Goal: Check status: Check status

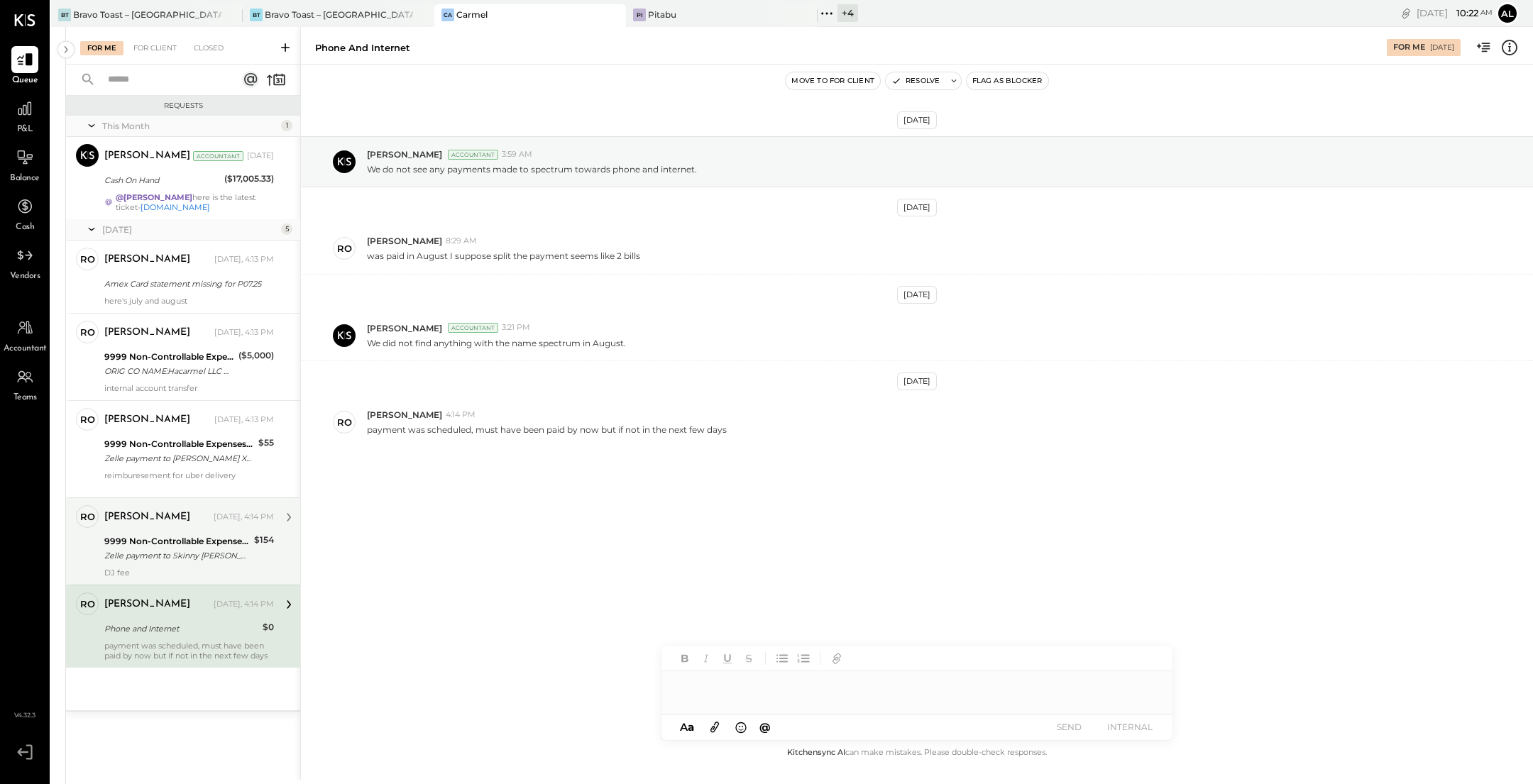
click at [145, 512] on div "Zelle payment to Skinny [PERSON_NAME] JPM99bjkvte4" at bounding box center [177, 555] width 145 height 14
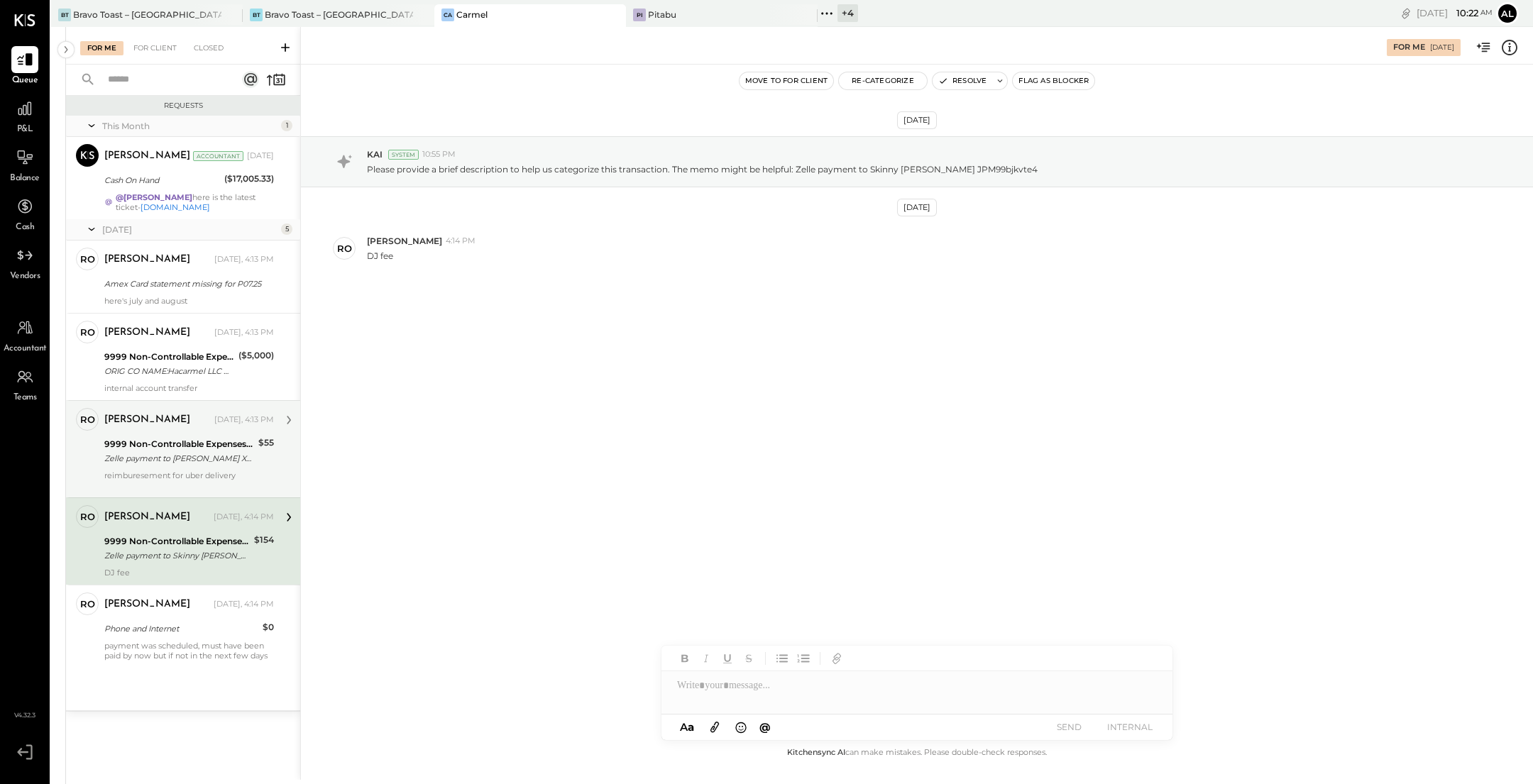
click at [159, 464] on div "Zelle payment to [PERSON_NAME] XXXXXXX5873" at bounding box center [179, 458] width 150 height 14
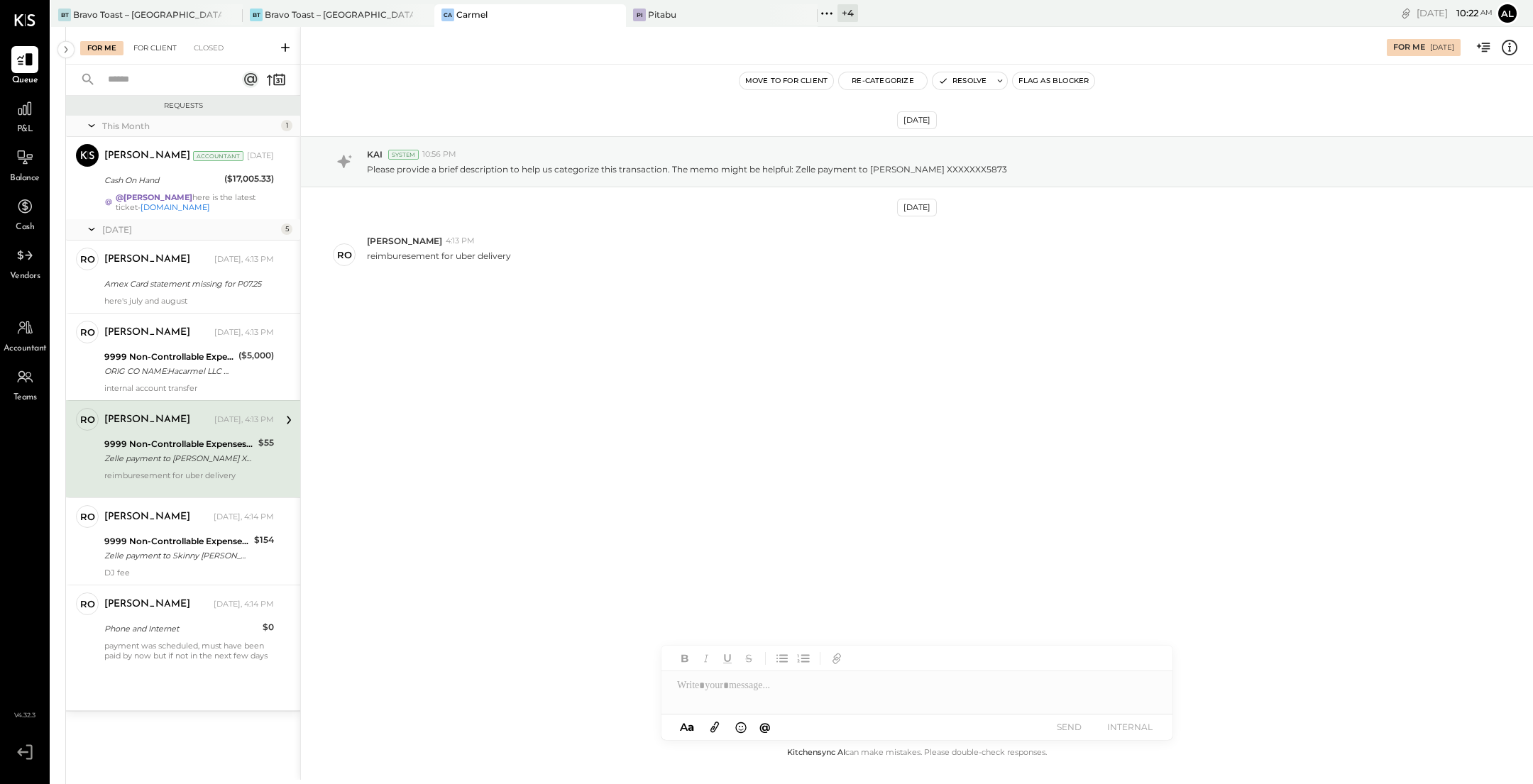
click at [168, 45] on div "For Client" at bounding box center [155, 48] width 58 height 14
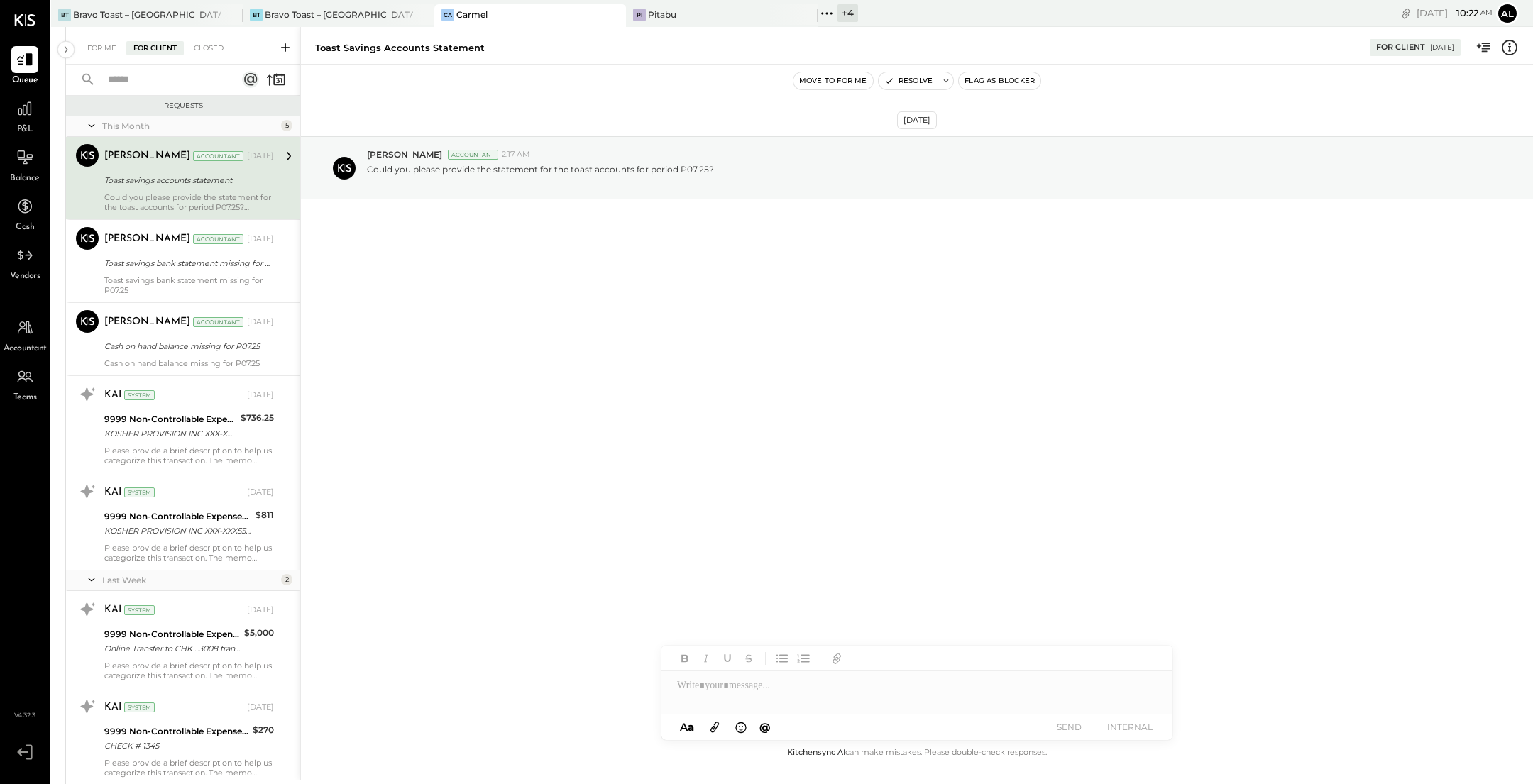
click at [503, 436] on div "[DATE] [PERSON_NAME] Accountant 2:17 AM Could you please provide the statement …" at bounding box center [916, 404] width 1232 height 680
click at [92, 129] on icon at bounding box center [92, 125] width 14 height 36
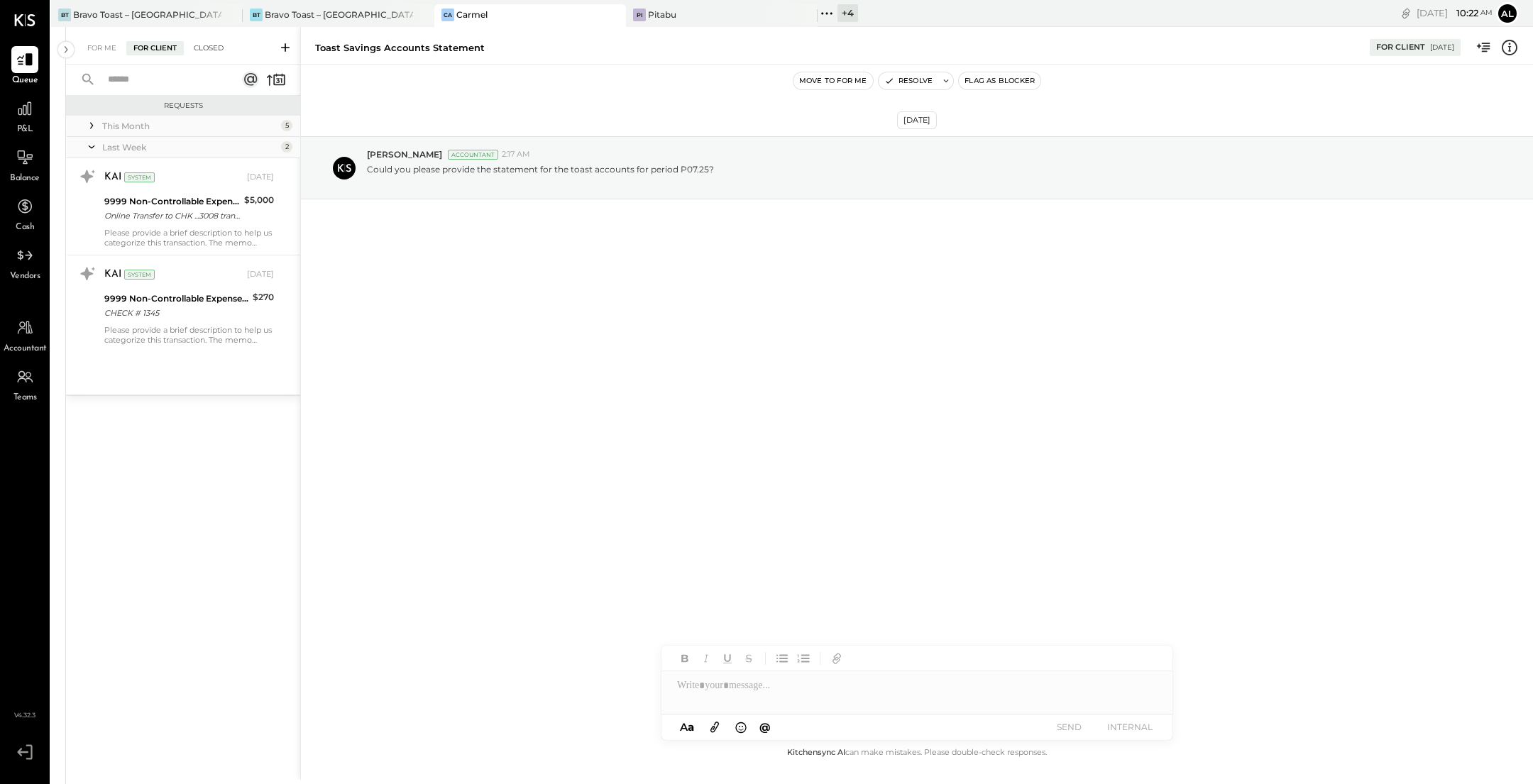
click at [208, 50] on div "Closed" at bounding box center [209, 48] width 44 height 14
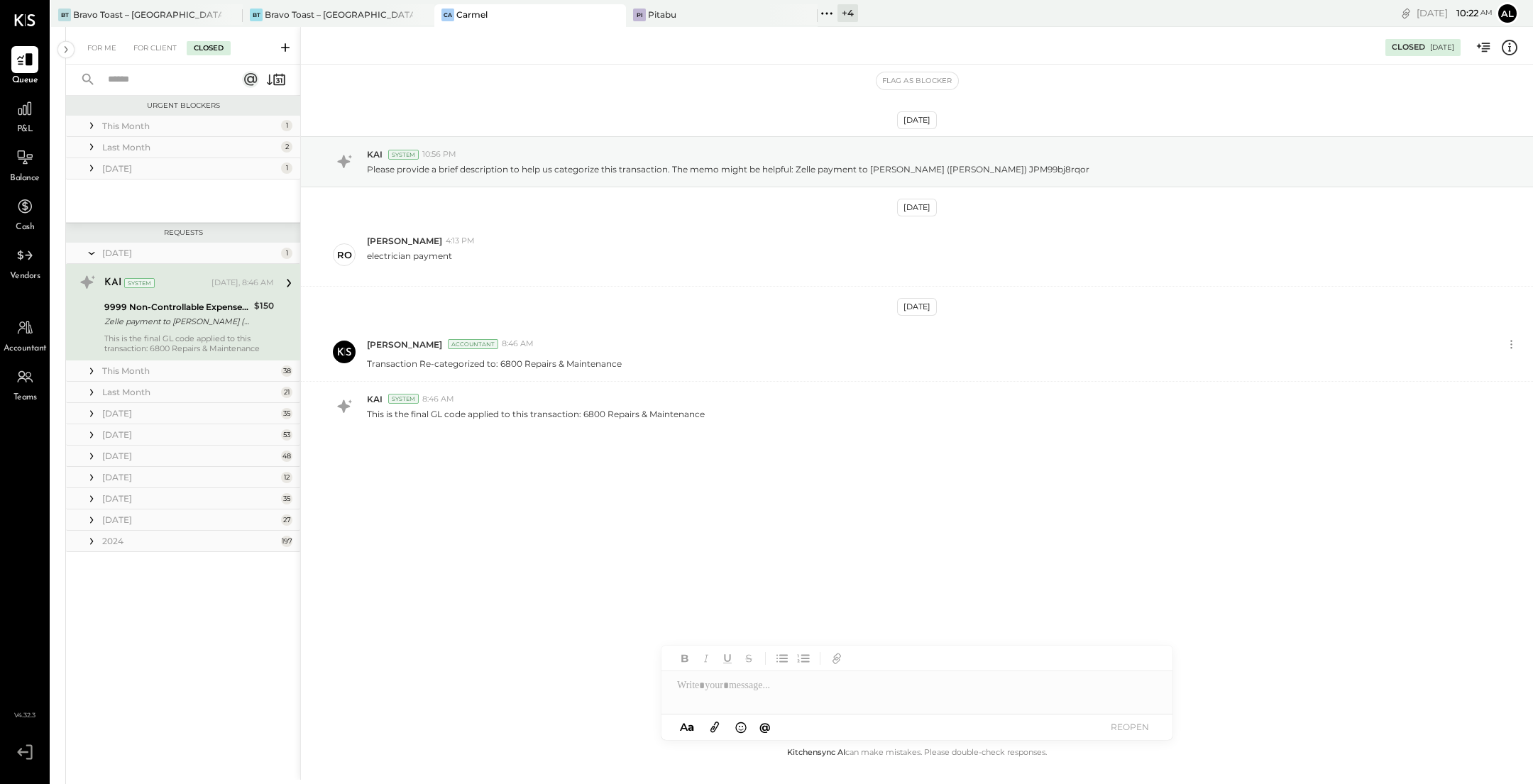
click at [90, 512] on icon at bounding box center [92, 541] width 14 height 14
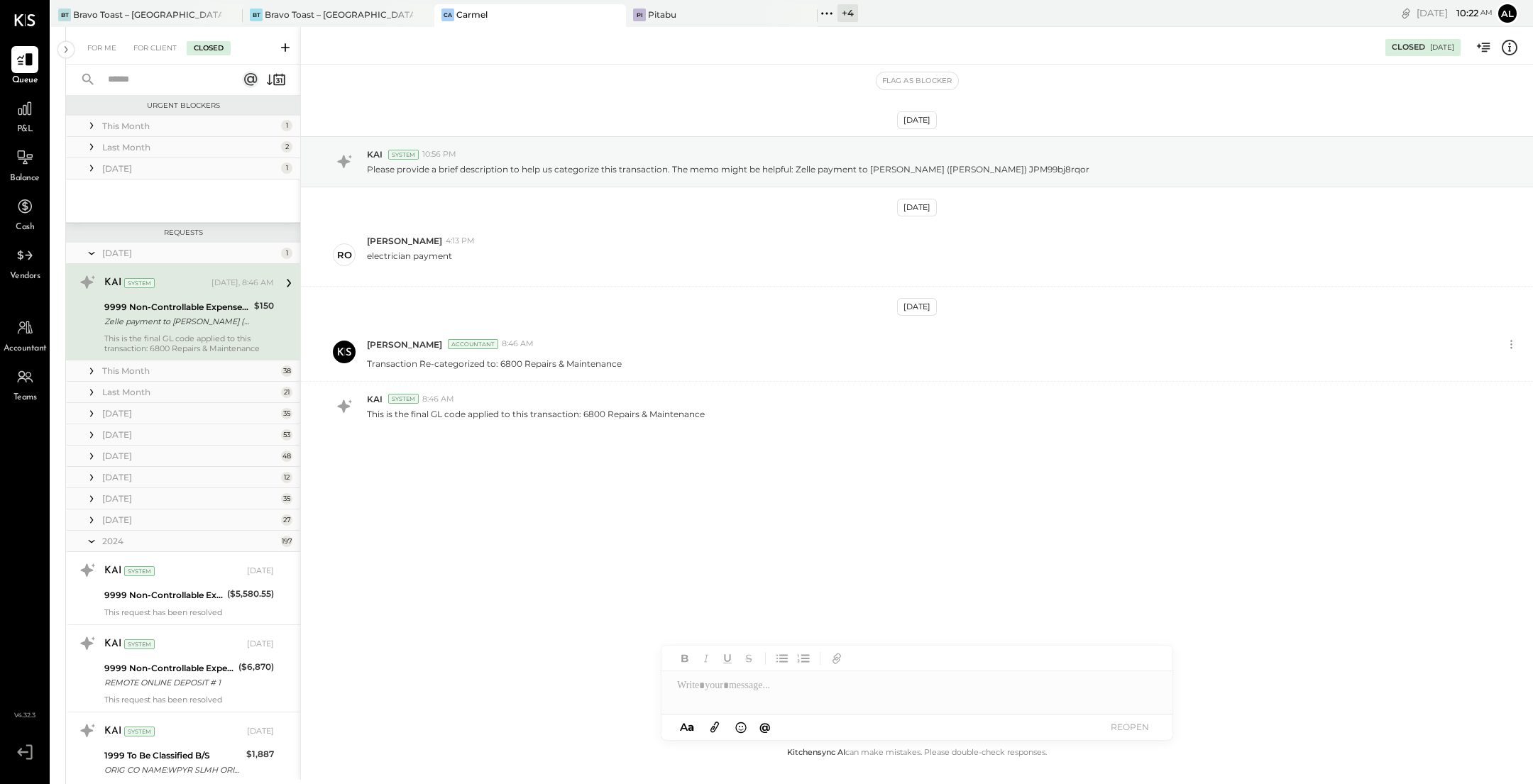
click at [94, 512] on icon at bounding box center [92, 520] width 14 height 14
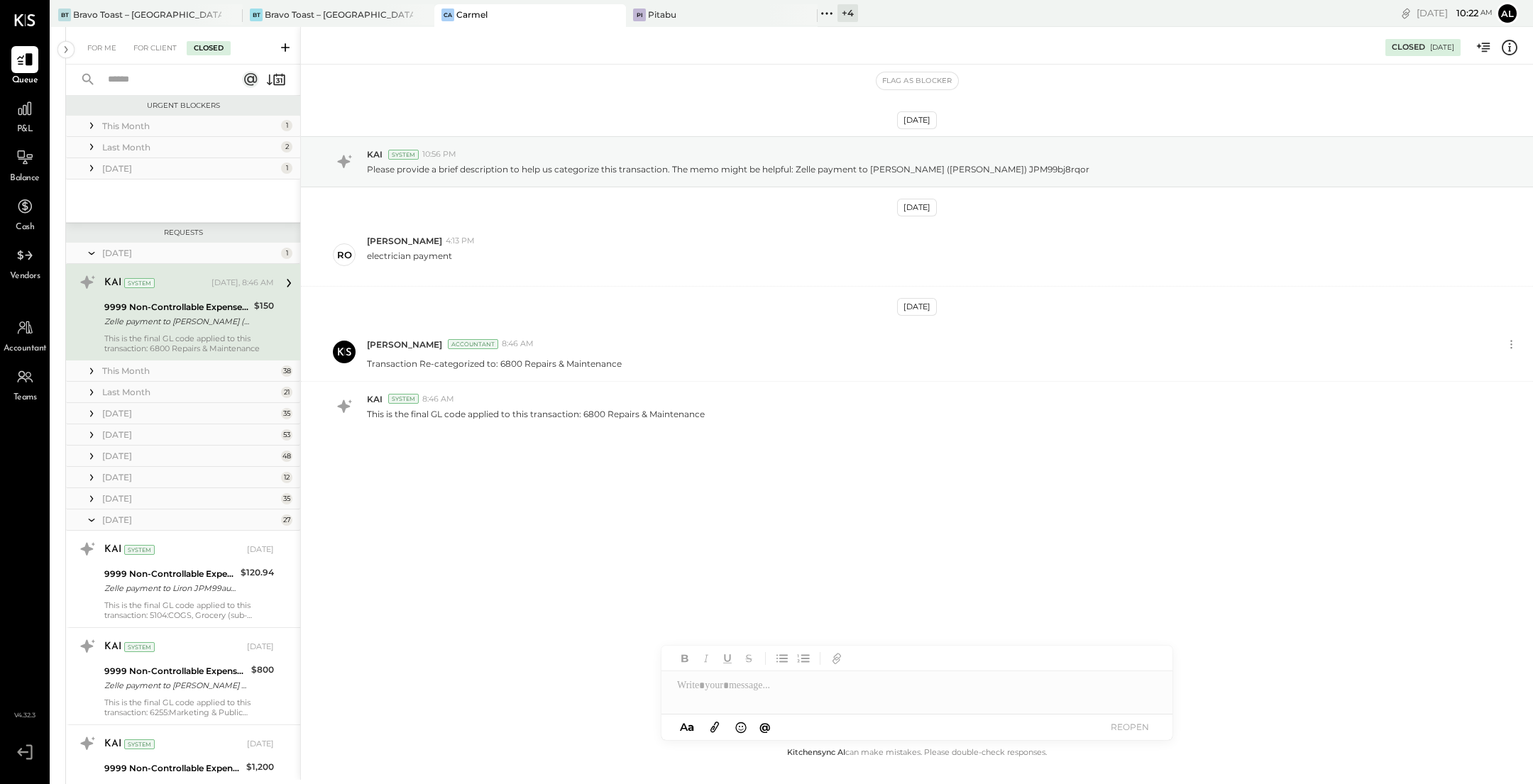
click at [90, 500] on icon at bounding box center [92, 498] width 3 height 6
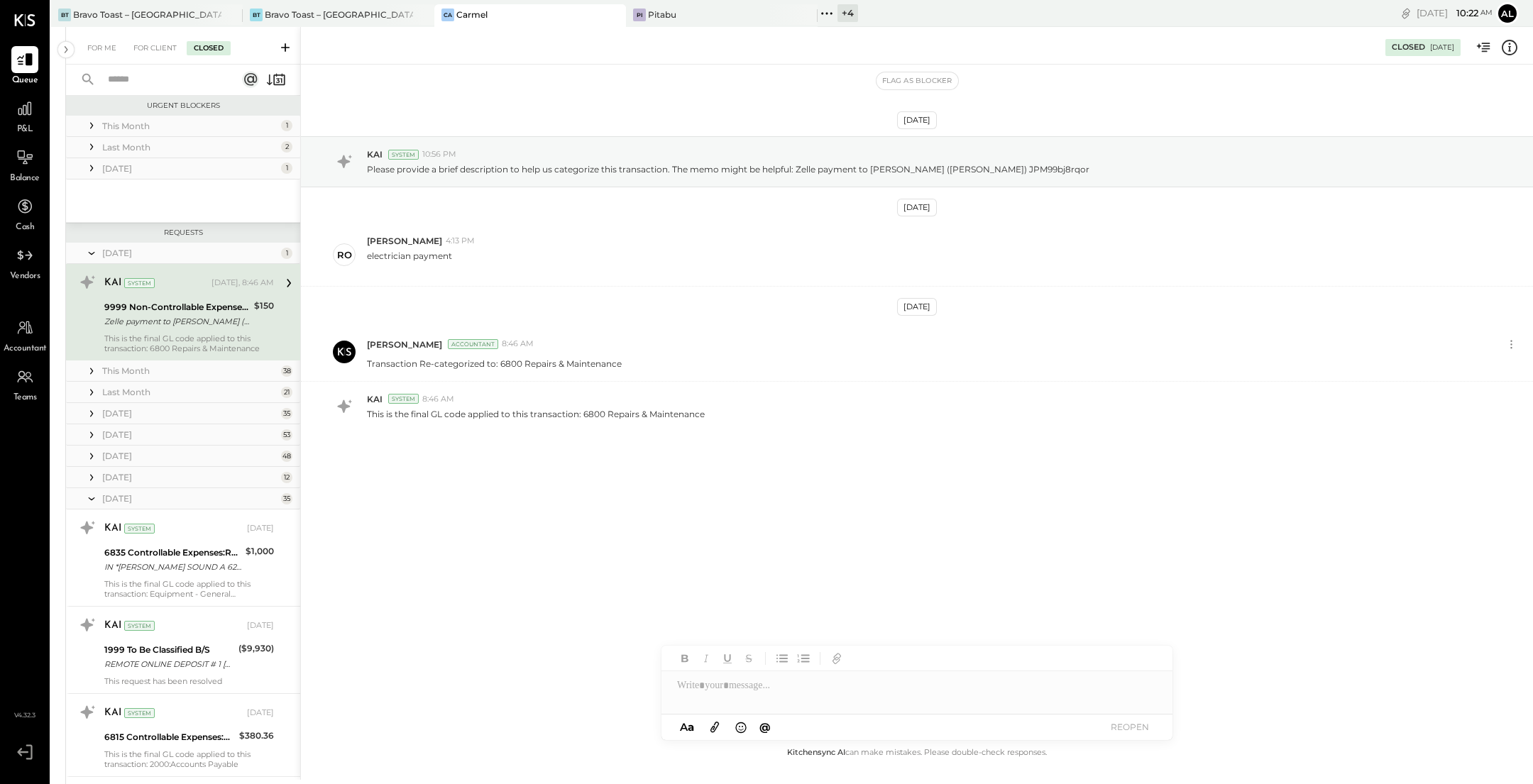
click at [86, 480] on icon at bounding box center [92, 477] width 14 height 14
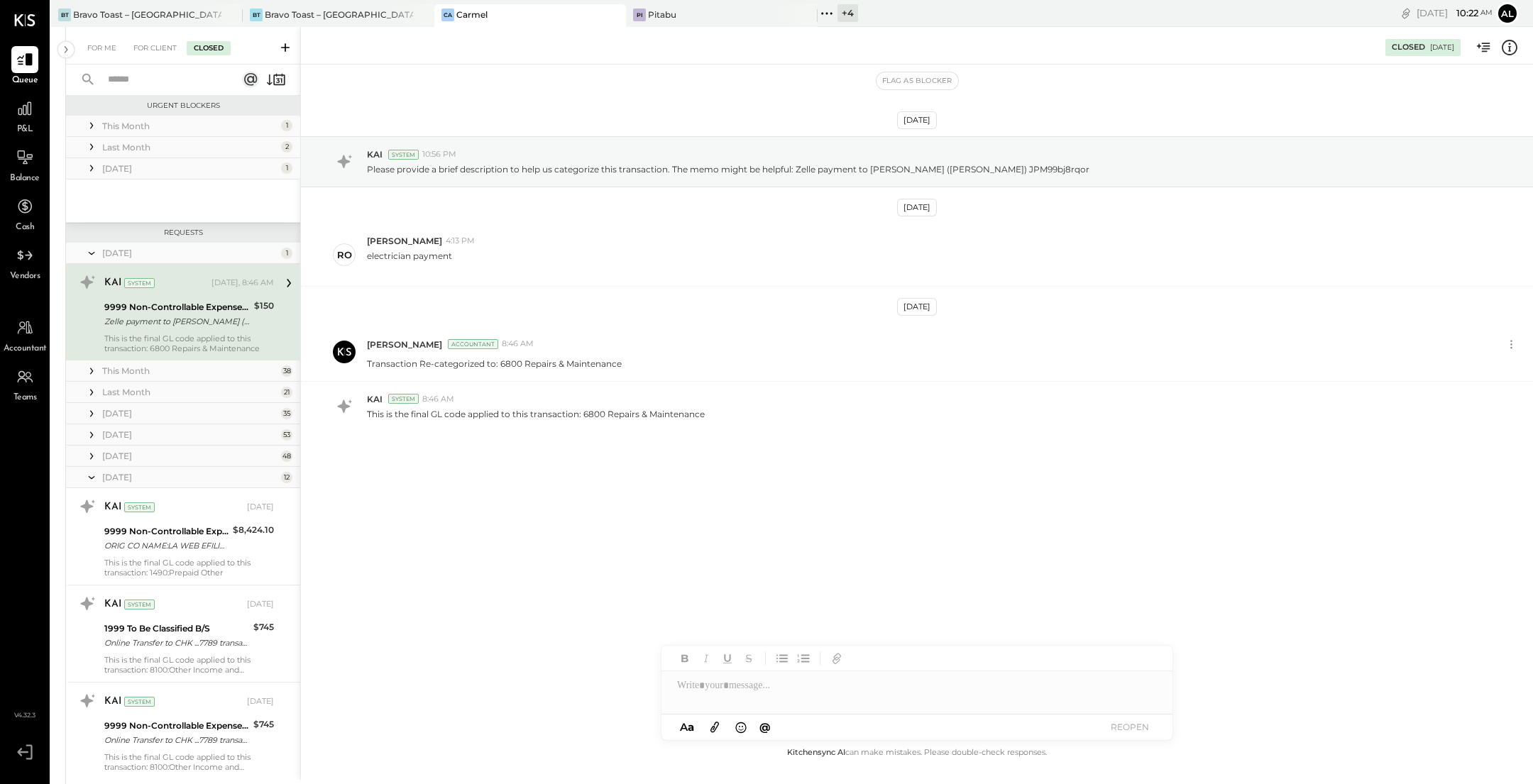
click at [95, 449] on icon at bounding box center [92, 456] width 14 height 14
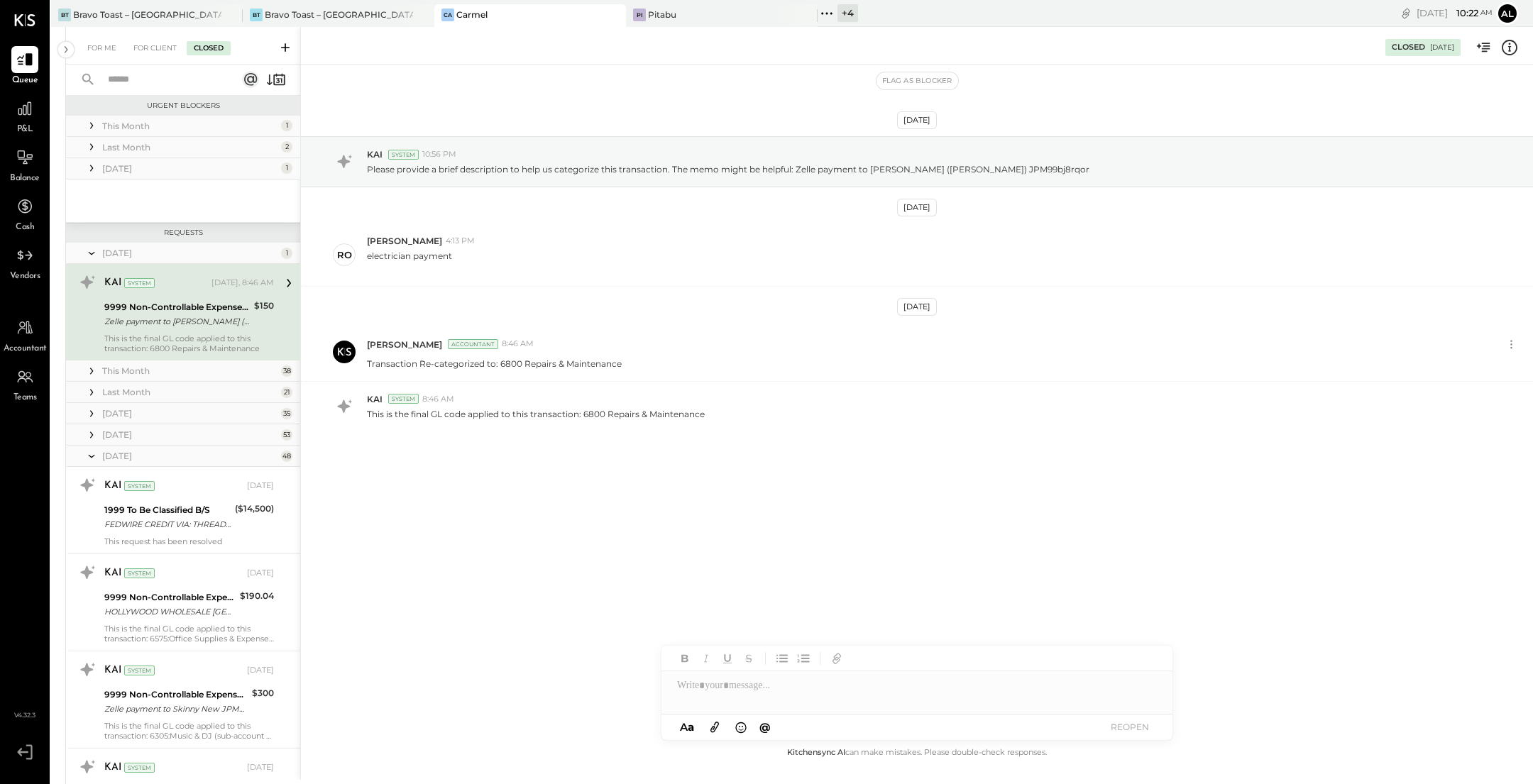
click at [92, 436] on icon at bounding box center [92, 434] width 14 height 14
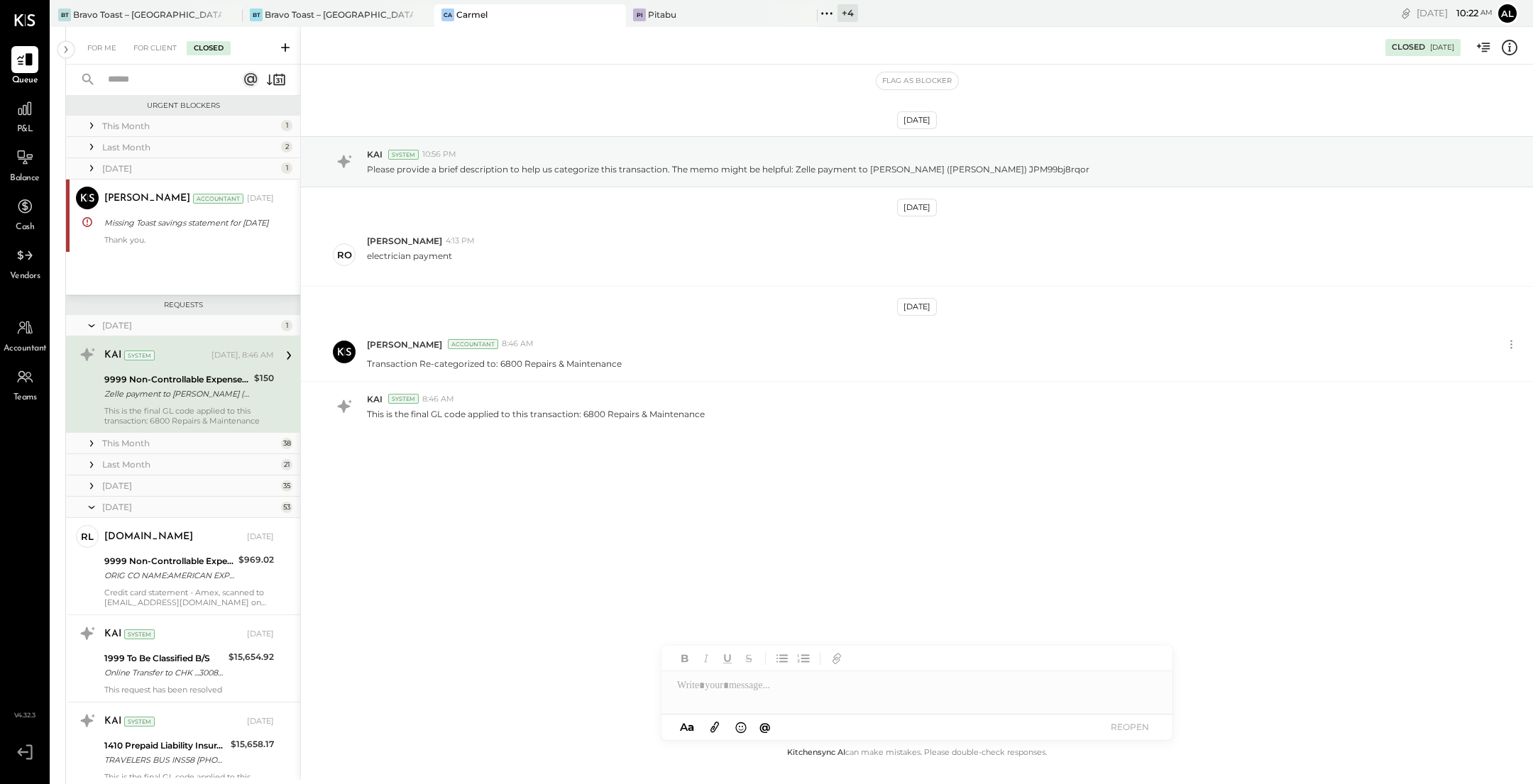
click at [95, 492] on icon at bounding box center [92, 486] width 14 height 14
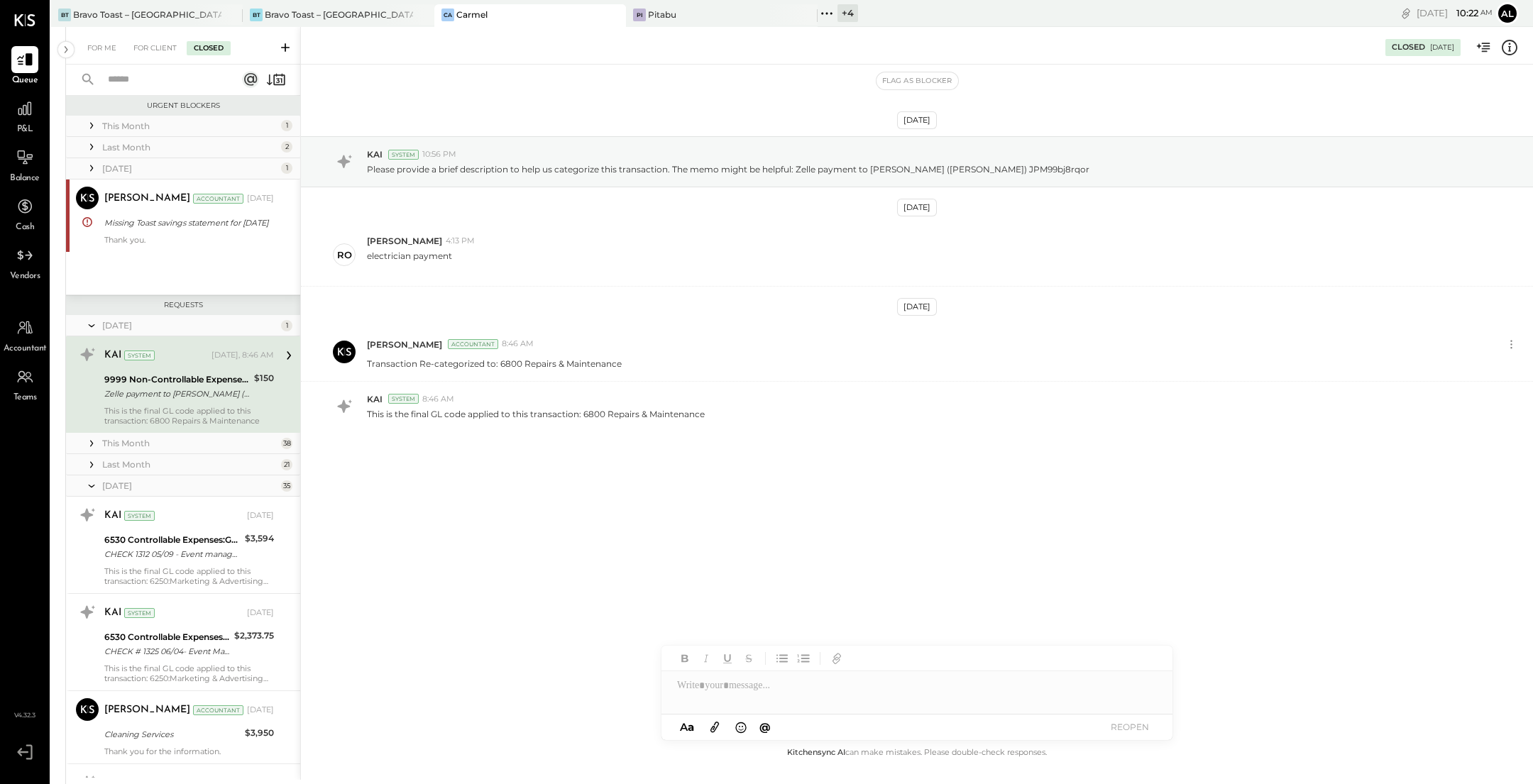
click at [90, 464] on icon at bounding box center [92, 465] width 14 height 14
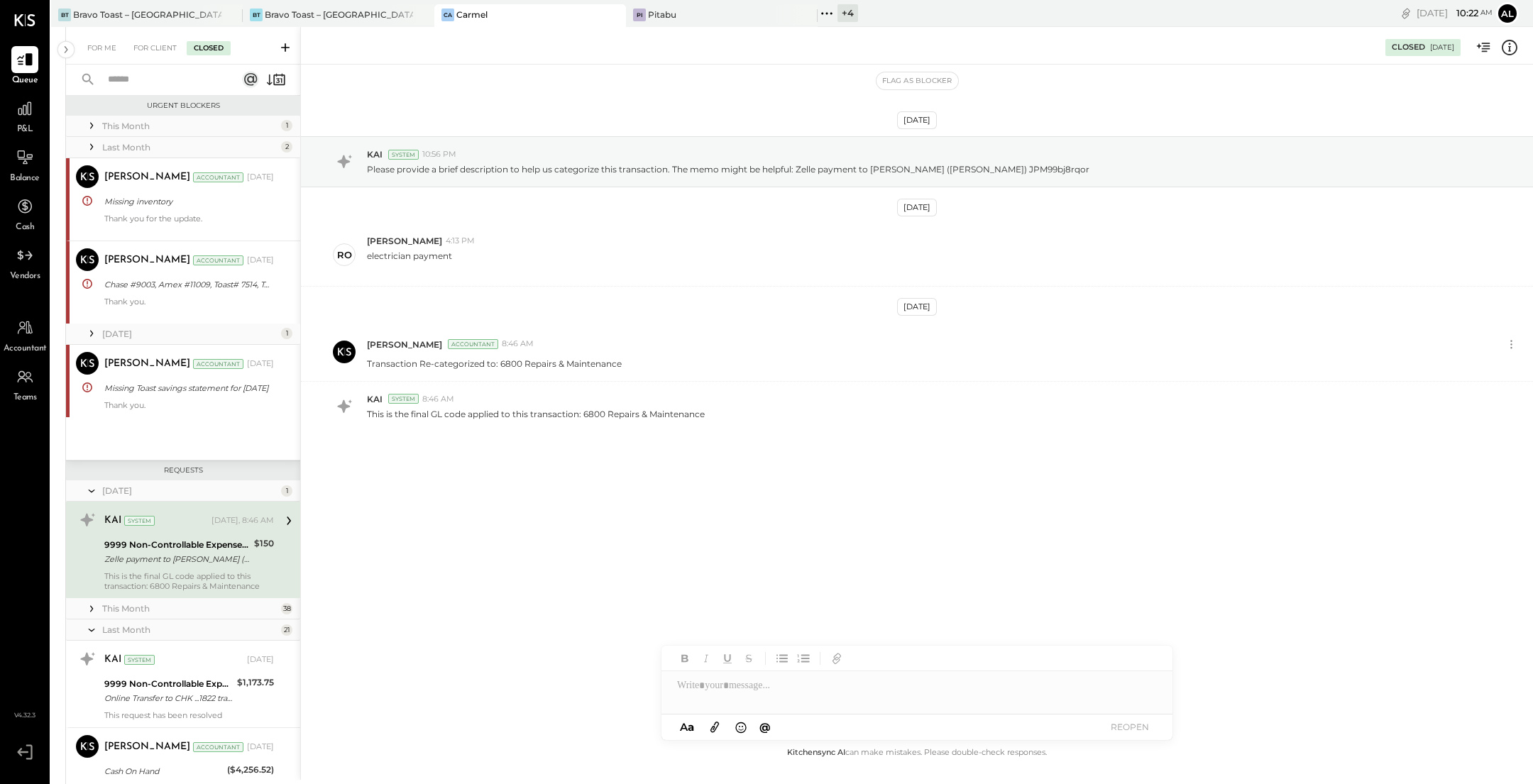
click at [94, 512] on icon at bounding box center [92, 608] width 14 height 14
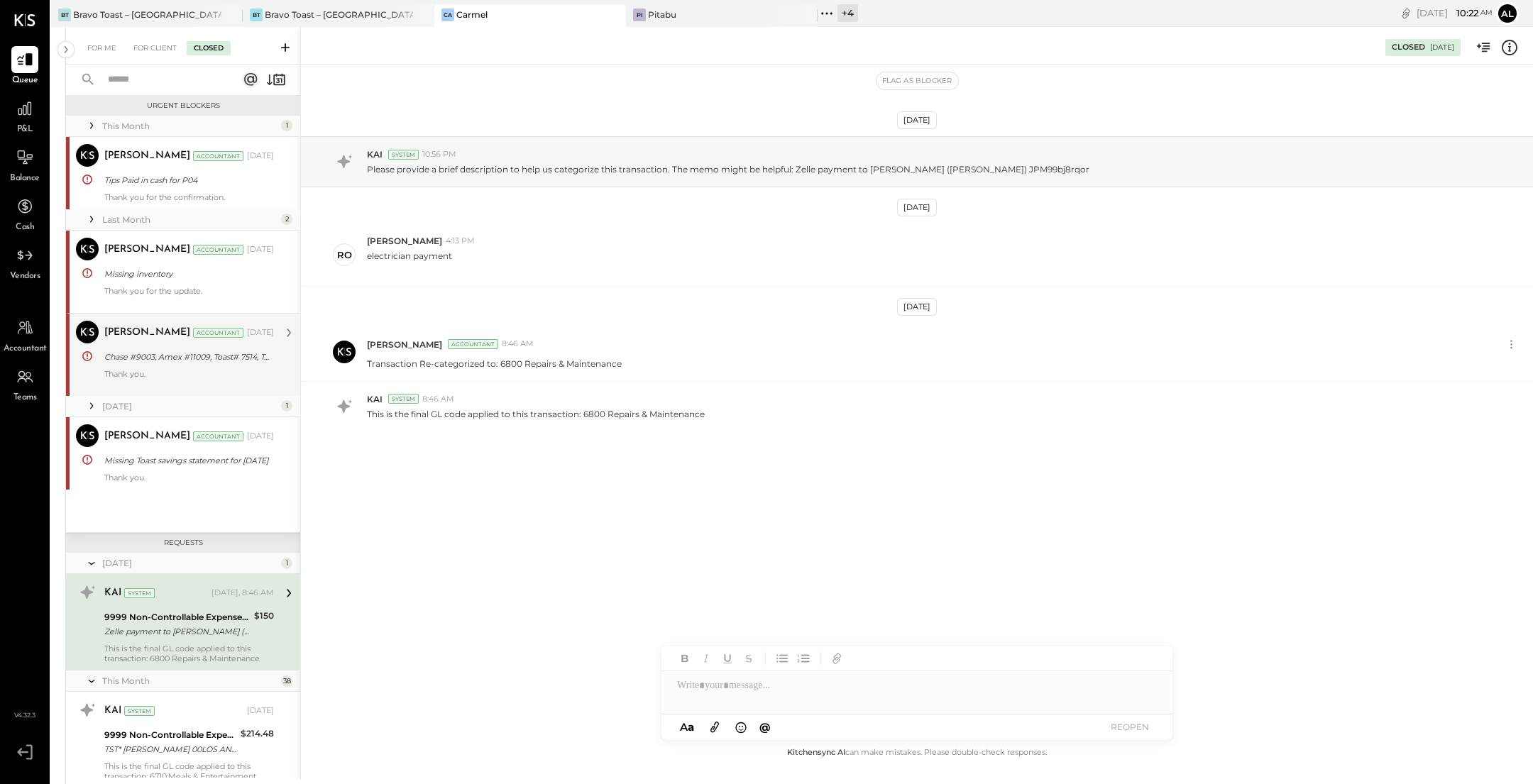
click at [216, 394] on div "[PERSON_NAME] Accountant [PERSON_NAME] Accountant [DATE] Chase #9003, Amex #110…" at bounding box center [182, 354] width 234 height 83
